Goal: Check status: Check status

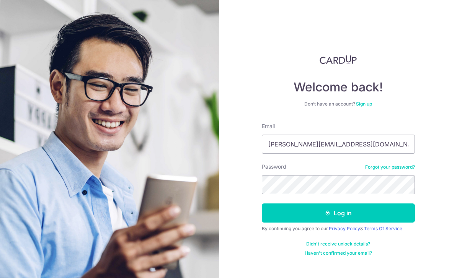
type input "Gwen_tmy@hotmail.com"
click at [338, 213] on button "Log in" at bounding box center [338, 213] width 153 height 19
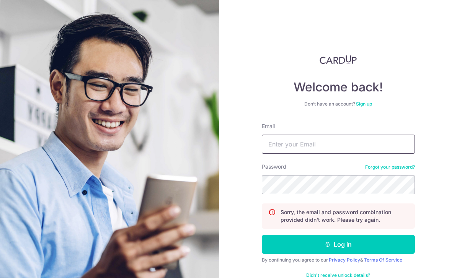
click at [331, 143] on input "Email" at bounding box center [338, 144] width 153 height 19
type input "[PERSON_NAME][EMAIL_ADDRESS][DOMAIN_NAME]"
click at [338, 245] on button "Log in" at bounding box center [338, 244] width 153 height 19
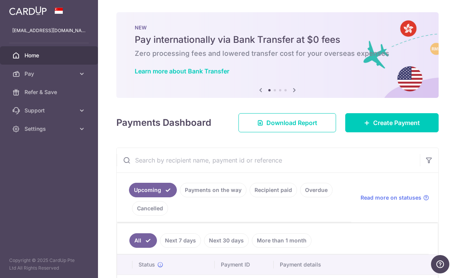
click at [250, 198] on link "Recipient paid" at bounding box center [273, 190] width 47 height 15
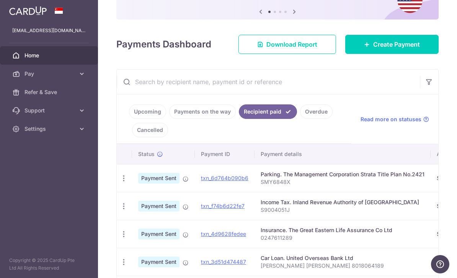
scroll to position [105, 0]
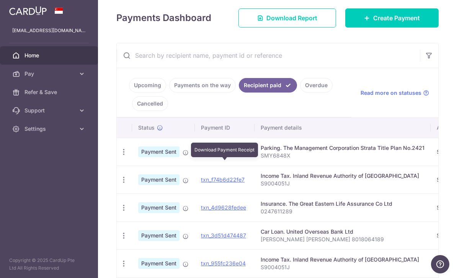
click at [201, 155] on link "txn_6d764b090b6" at bounding box center [224, 152] width 47 height 7
